Goal: Information Seeking & Learning: Learn about a topic

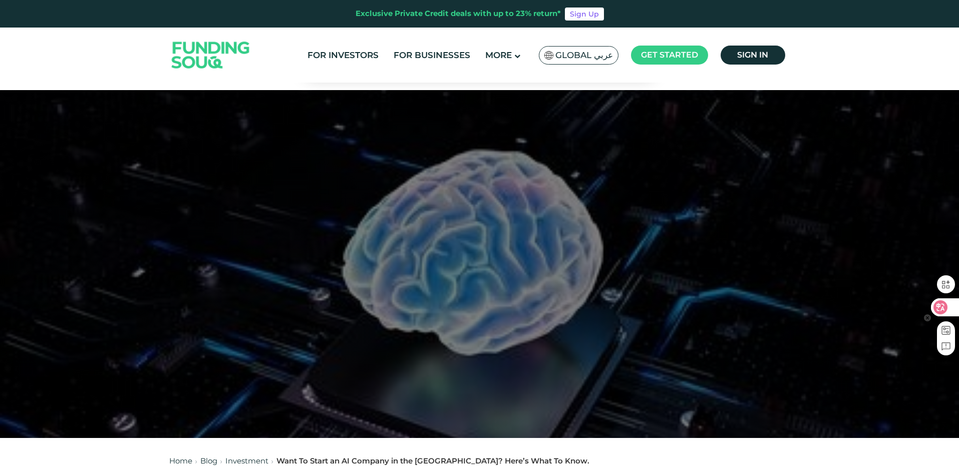
drag, startPoint x: 935, startPoint y: 305, endPoint x: 897, endPoint y: 296, distance: 39.6
click at [934, 304] on icon at bounding box center [941, 308] width 14 height 14
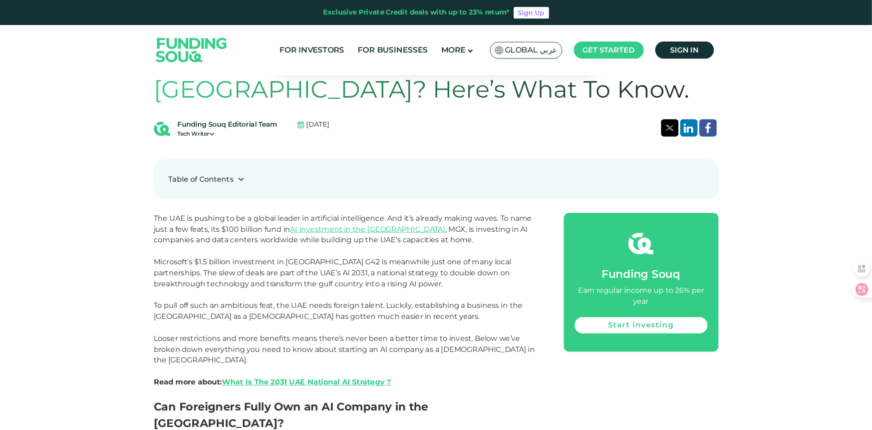
scroll to position [501, 0]
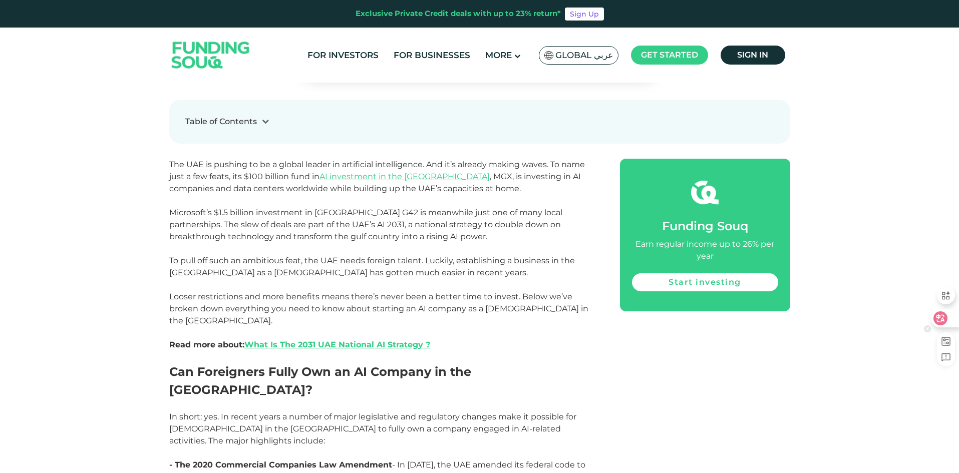
click at [945, 316] on icon at bounding box center [941, 319] width 10 height 10
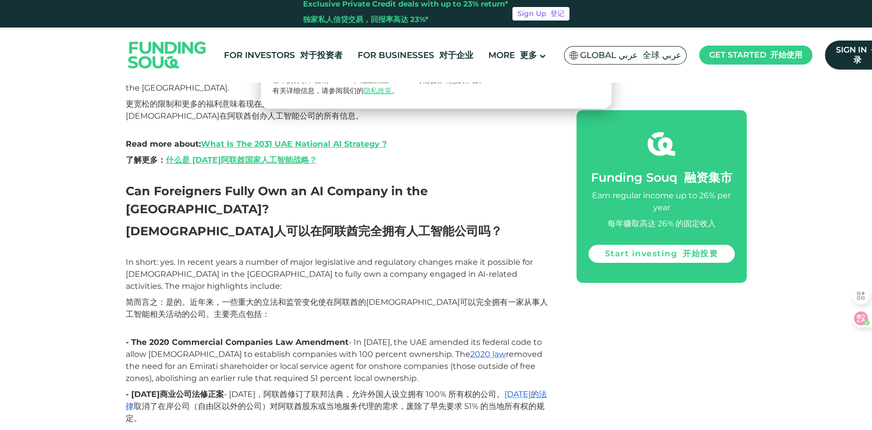
scroll to position [911, 0]
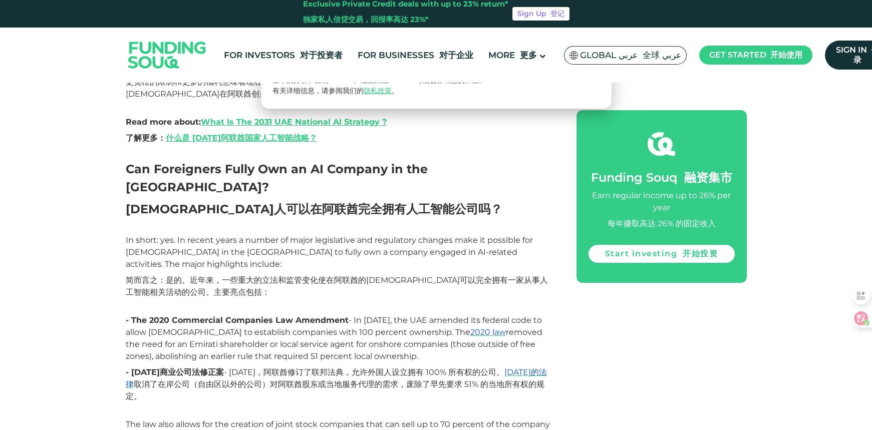
click at [345, 368] on font "- [DATE]商业公司法修正案 - [DATE]，阿联酋修订了联邦法典，允许[DEMOGRAPHIC_DATA]人设立拥有 100% 所有权的公司。 [DA…" at bounding box center [336, 385] width 421 height 34
click at [344, 368] on font "- [DATE]商业公司法修正案 - [DATE]，阿联酋修订了联邦法典，允许[DEMOGRAPHIC_DATA]人设立拥有 100% 所有权的公司。 [DA…" at bounding box center [336, 385] width 421 height 34
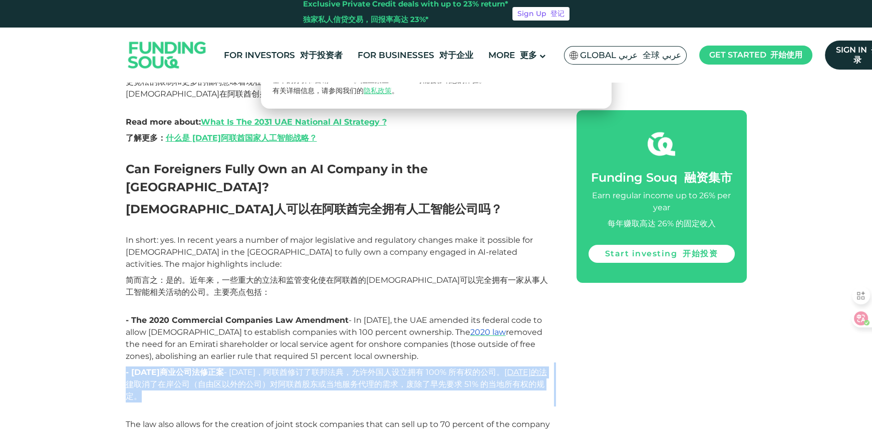
click at [344, 368] on font "- [DATE]商业公司法修正案 - [DATE]，阿联酋修订了联邦法典，允许[DEMOGRAPHIC_DATA]人设立拥有 100% 所有权的公司。 [DA…" at bounding box center [336, 385] width 421 height 34
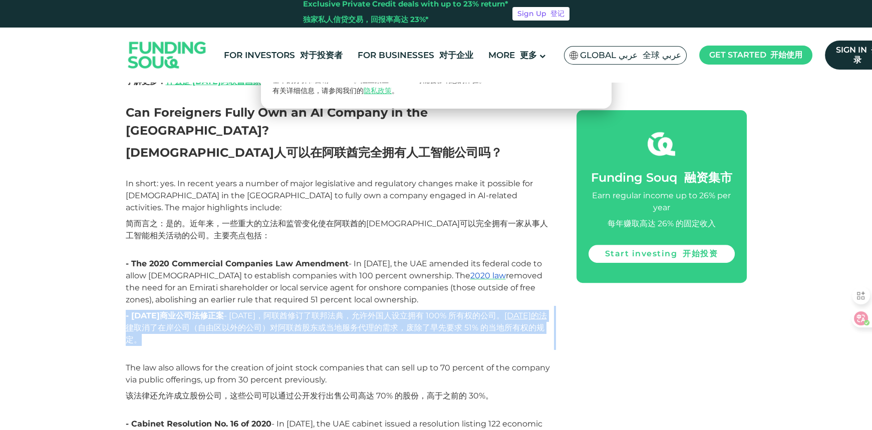
scroll to position [1047, 0]
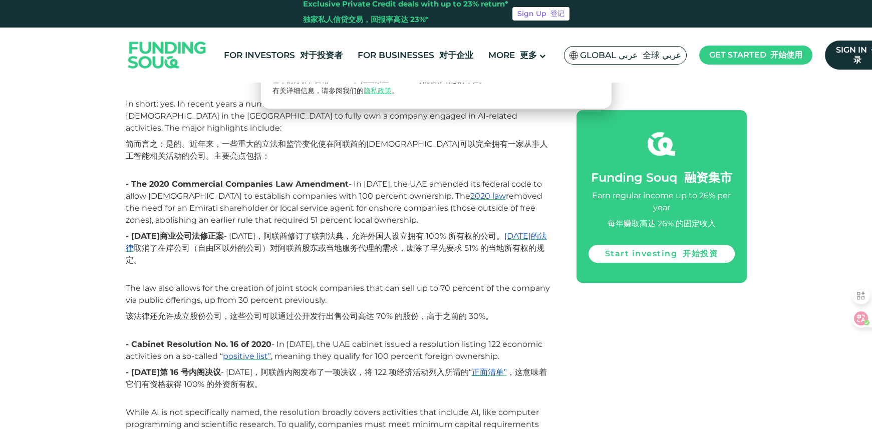
click at [266, 312] on font "该法律还允许成立股份公司，这些公司可以通过公开发行出售公司高达 70% 的股份，高于之前的 30%。" at bounding box center [310, 317] width 368 height 10
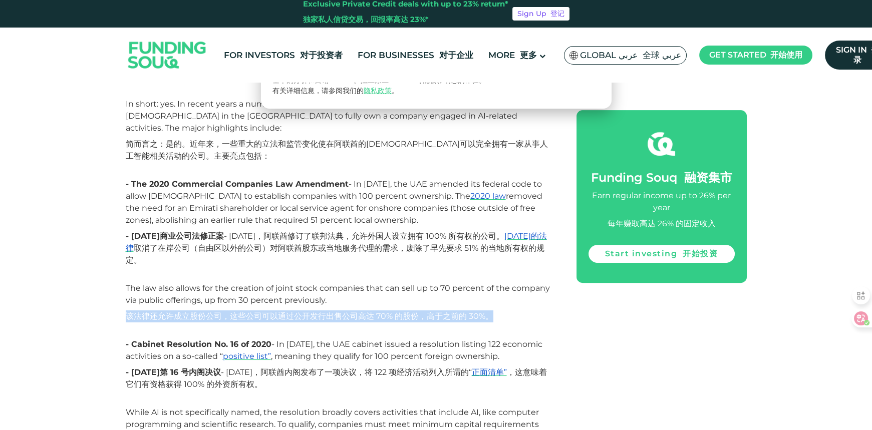
click at [266, 312] on font "该法律还允许成立股份公司，这些公司可以通过公开发行出售公司高达 70% 的股份，高于之前的 30%。" at bounding box center [310, 317] width 368 height 10
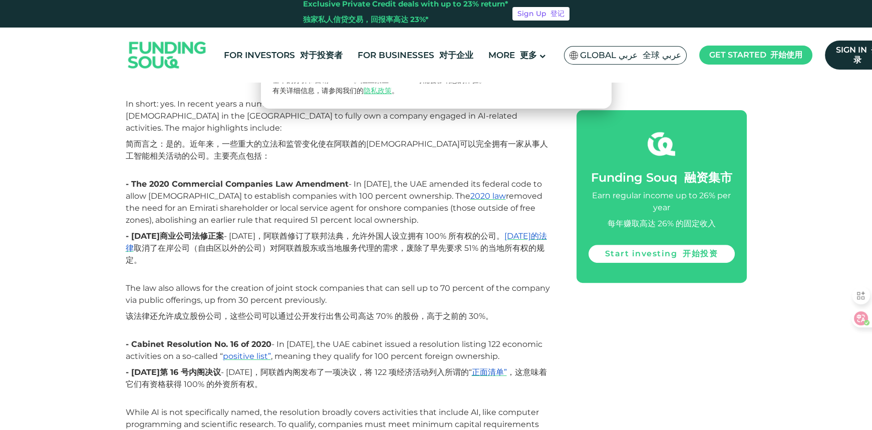
click at [290, 368] on font "- [DATE]第 16 号内阁决议 - [DATE]，阿联酋内阁发布了一项决议，将 122 项经济活动列入所谓的“ 正面清单” ，这意味着它们有资格获得 1…" at bounding box center [336, 379] width 421 height 22
click at [289, 368] on font "- [DATE]第 16 号内阁决议 - [DATE]，阿联酋内阁发布了一项决议，将 122 项经济活动列入所谓的“ 正面清单” ，这意味着它们有资格获得 1…" at bounding box center [336, 379] width 421 height 22
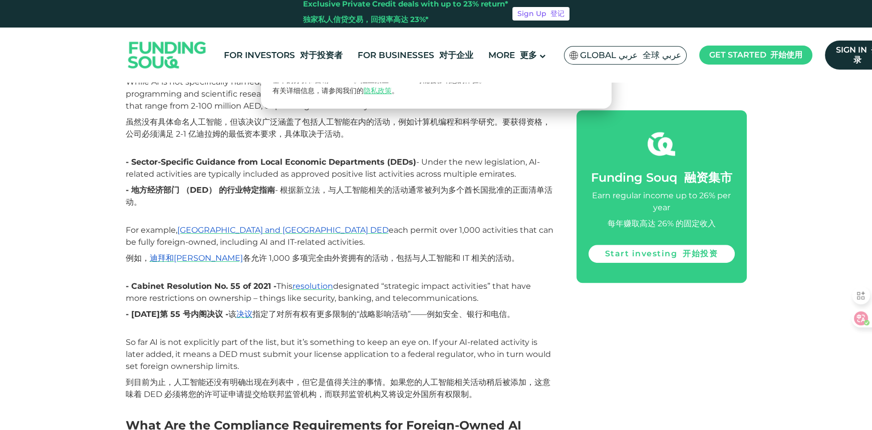
scroll to position [1411, 0]
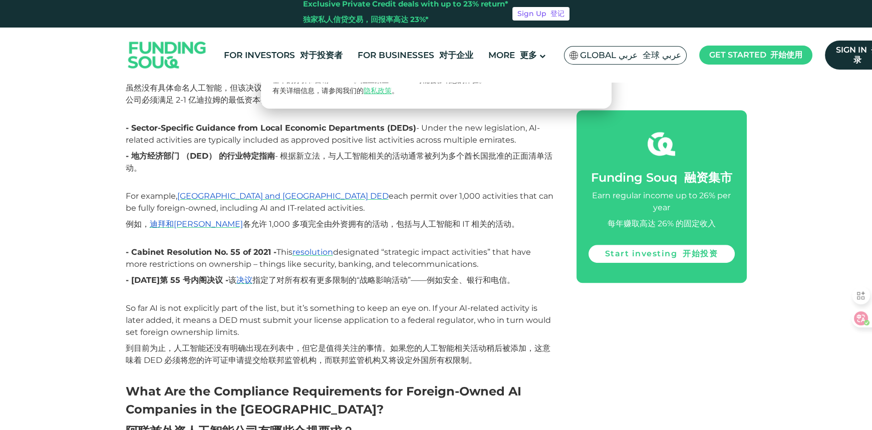
click at [286, 343] on font "到目前为止，人工智能还没有明确出现在列表中，但它是值得关注的事情。如果您的人工智能相关活动稍后被添加，这意味着 DED 必须将您的许可证申请提交给联邦监管机构…" at bounding box center [340, 355] width 428 height 24
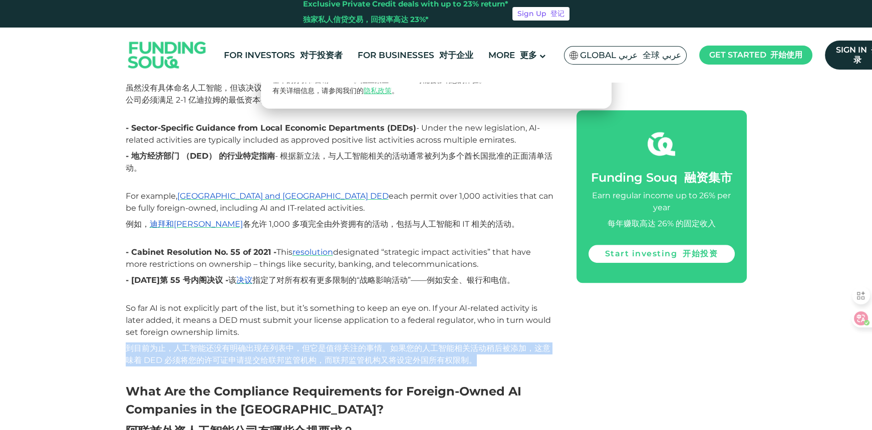
click at [286, 343] on font "到目前为止，人工智能还没有明确出现在列表中，但它是值得关注的事情。如果您的人工智能相关活动稍后被添加，这意味着 DED 必须将您的许可证申请提交给联邦监管机构…" at bounding box center [340, 355] width 428 height 24
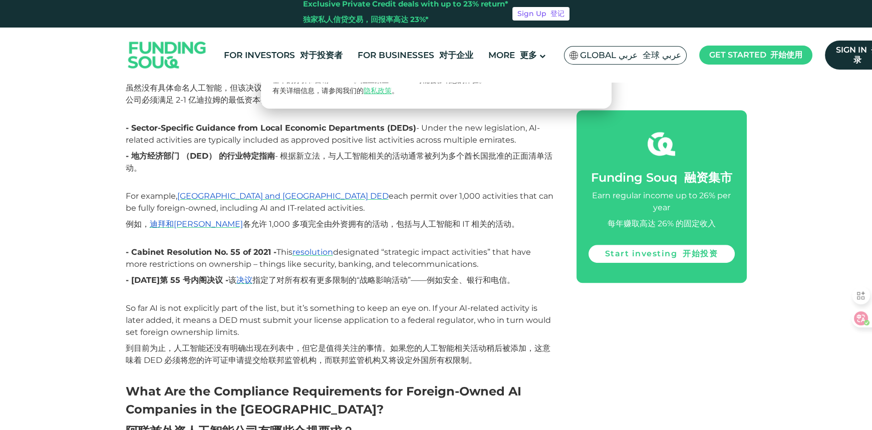
click at [308, 270] on p "- Cabinet Resolution No. 55 of 2021 - This resolution designated “strategic imp…" at bounding box center [340, 308] width 428 height 124
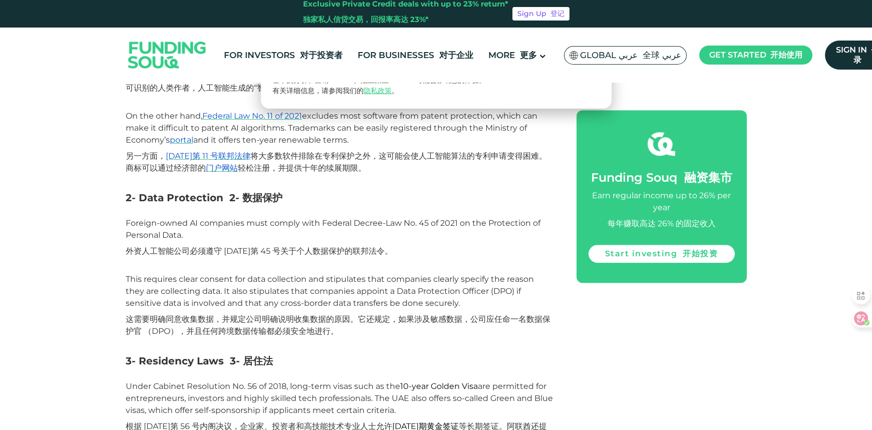
scroll to position [1912, 0]
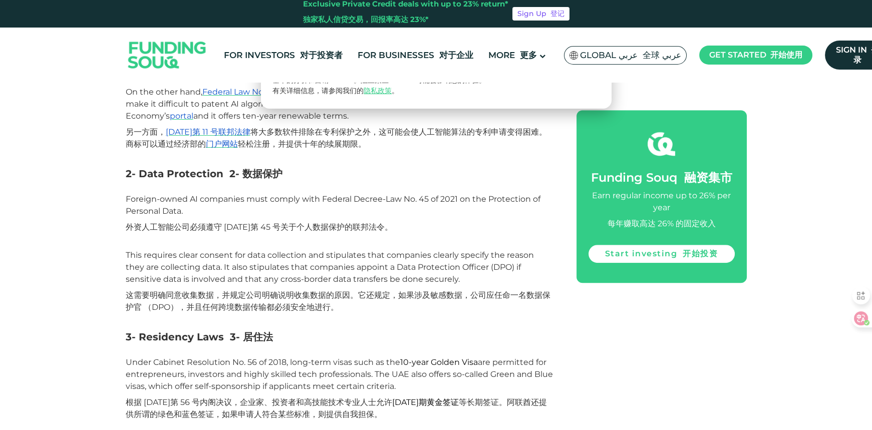
click at [257, 232] on p "Foreign-owned AI companies must comply with Federal Decree-Law No. 45 of 2021 o…" at bounding box center [340, 255] width 428 height 124
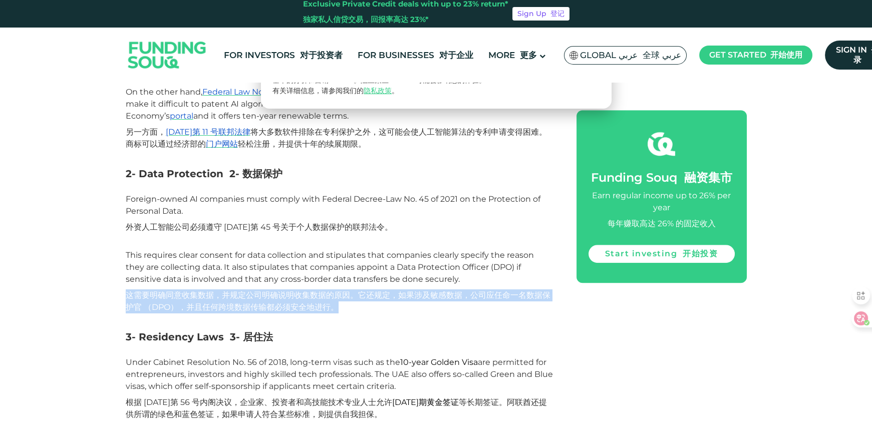
click at [257, 232] on p "Foreign-owned AI companies must comply with Federal Decree-Law No. 45 of 2021 o…" at bounding box center [340, 255] width 428 height 124
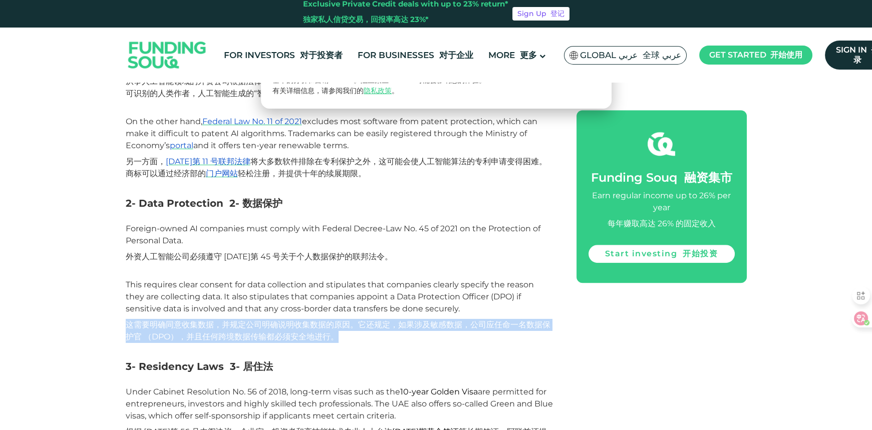
scroll to position [1867, 0]
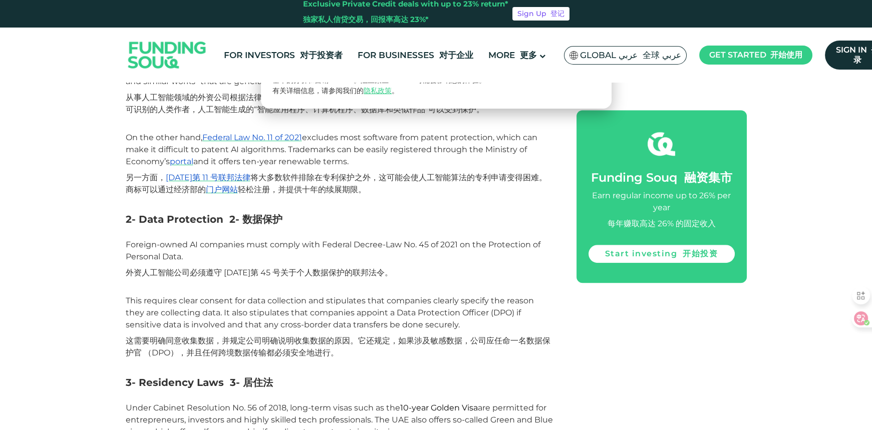
click at [282, 248] on span "Foreign-owned AI companies must comply with Federal Decree-Law No. 45 of 2021 o…" at bounding box center [340, 299] width 428 height 118
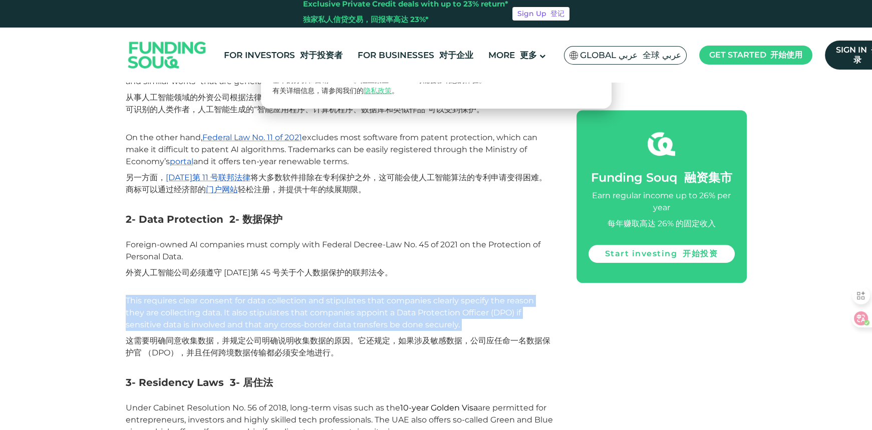
click at [282, 248] on span "Foreign-owned AI companies must comply with Federal Decree-Law No. 45 of 2021 o…" at bounding box center [340, 299] width 428 height 118
click at [277, 279] on p "Foreign-owned AI companies must comply with Federal Decree-Law No. 45 of 2021 o…" at bounding box center [340, 301] width 428 height 124
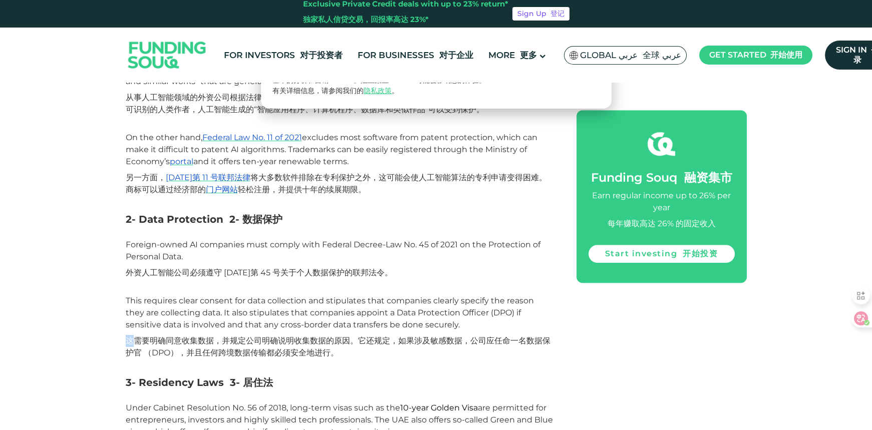
click at [277, 279] on p "Foreign-owned AI companies must comply with Federal Decree-Law No. 45 of 2021 o…" at bounding box center [340, 301] width 428 height 124
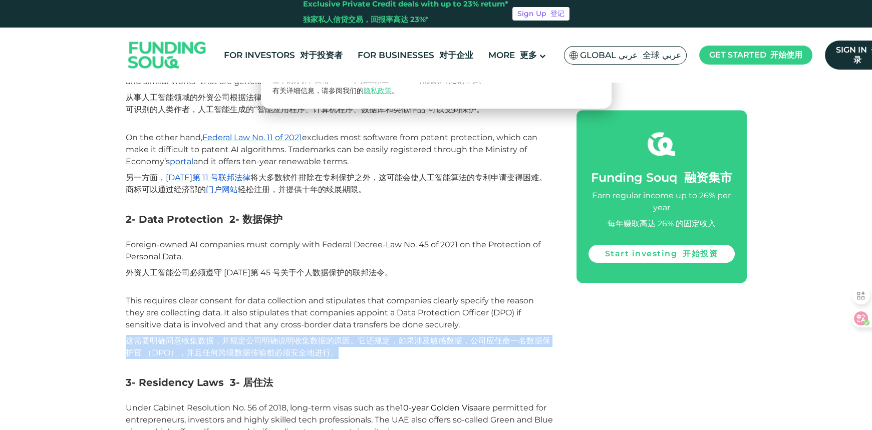
click at [277, 279] on p "Foreign-owned AI companies must comply with Federal Decree-Law No. 45 of 2021 o…" at bounding box center [340, 301] width 428 height 124
click at [267, 336] on font "这需要明确同意收集数据，并规定公司明确说明收集数据的原因。它还规定，如果涉及敏感数据，公司应任命一名数据保护官 （DPO），并且任何跨境数据传输都必须安全地进…" at bounding box center [338, 347] width 425 height 22
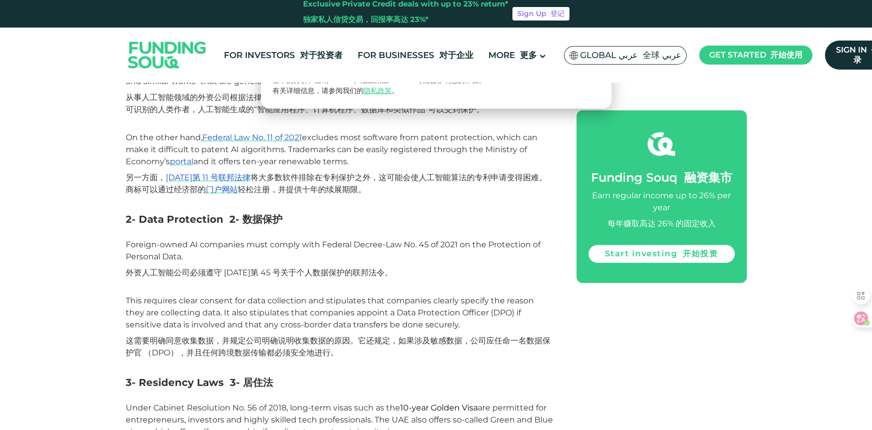
click at [267, 336] on font "这需要明确同意收集数据，并规定公司明确说明收集数据的原因。它还规定，如果涉及敏感数据，公司应任命一名数据保护官 （DPO），并且任何跨境数据传输都必须安全地进…" at bounding box center [338, 347] width 425 height 22
click at [266, 336] on font "这需要明确同意收集数据，并规定公司明确说明收集数据的原因。它还规定，如果涉及敏感数据，公司应任命一名数据保护官 （DPO），并且任何跨境数据传输都必须安全地进…" at bounding box center [338, 347] width 425 height 22
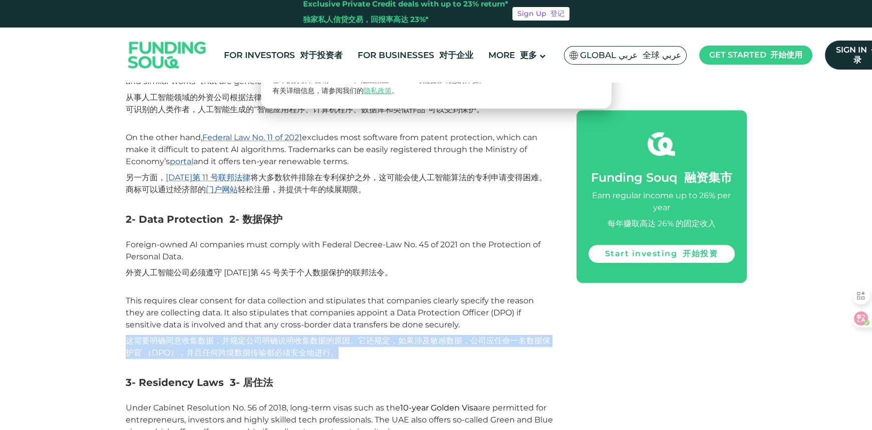
click at [266, 336] on font "这需要明确同意收集数据，并规定公司明确说明收集数据的原因。它还规定，如果涉及敏感数据，公司应任命一名数据保护官 （DPO），并且任何跨境数据传输都必须安全地进…" at bounding box center [338, 347] width 425 height 22
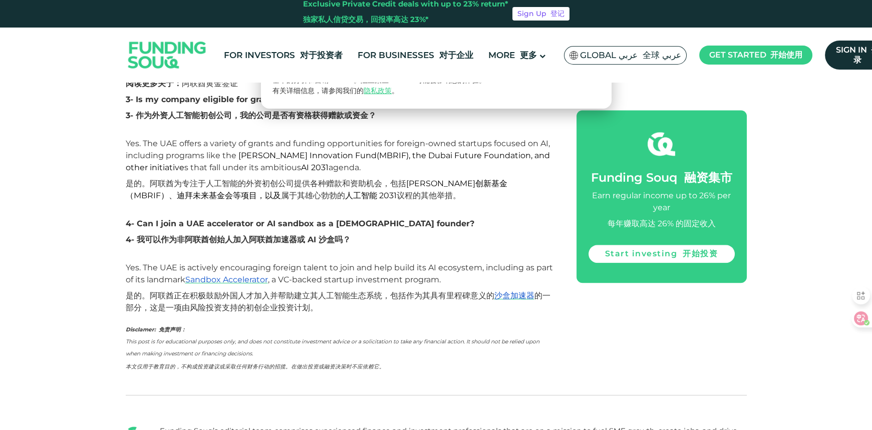
scroll to position [3141, 0]
